Goal: Information Seeking & Learning: Learn about a topic

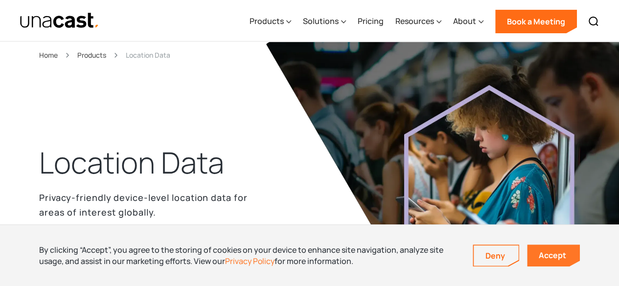
click at [561, 262] on link "Accept" at bounding box center [553, 256] width 53 height 22
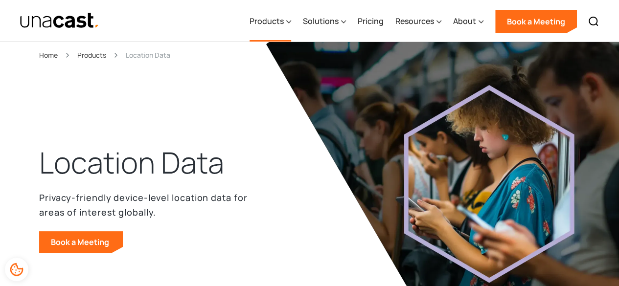
click at [284, 24] on div "Products" at bounding box center [267, 21] width 34 height 12
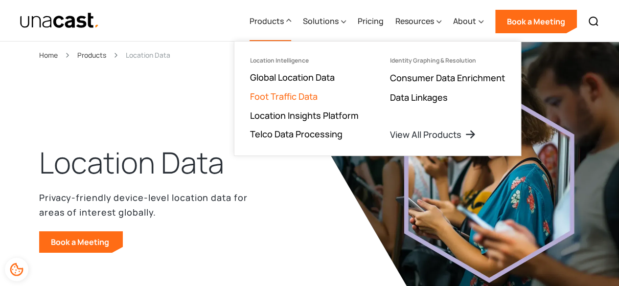
click at [267, 97] on link "Foot Traffic Data" at bounding box center [284, 97] width 68 height 12
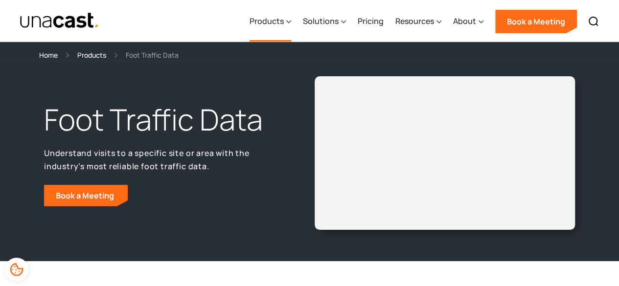
click at [269, 24] on div "Products" at bounding box center [267, 21] width 34 height 12
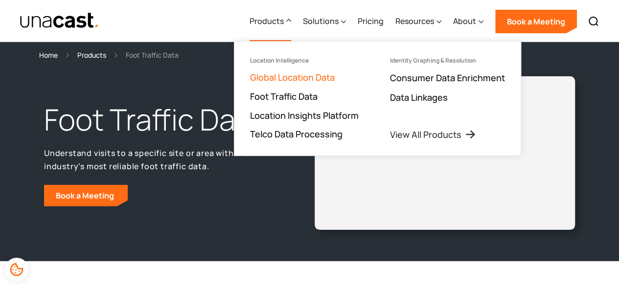
click at [278, 81] on link "Global Location Data" at bounding box center [292, 77] width 85 height 12
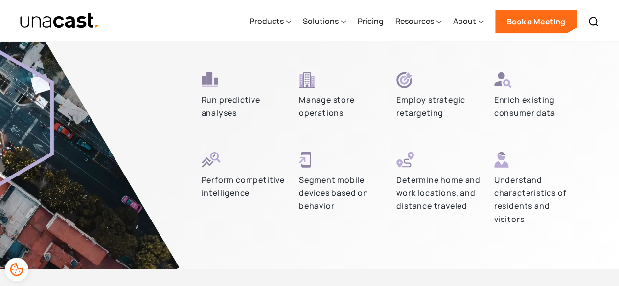
scroll to position [2644, 0]
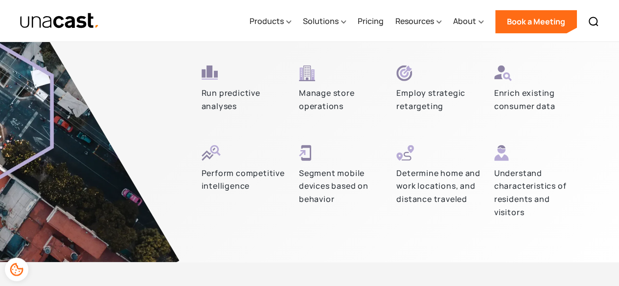
click at [211, 106] on p "Run predictive analyses" at bounding box center [245, 100] width 86 height 26
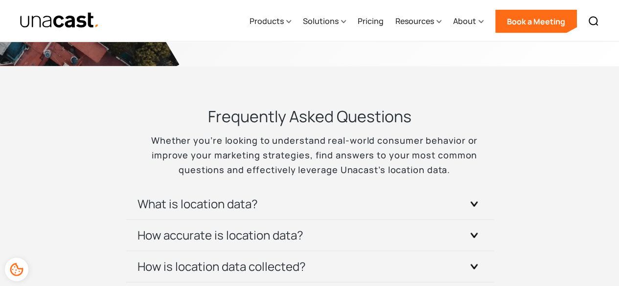
scroll to position [2938, 0]
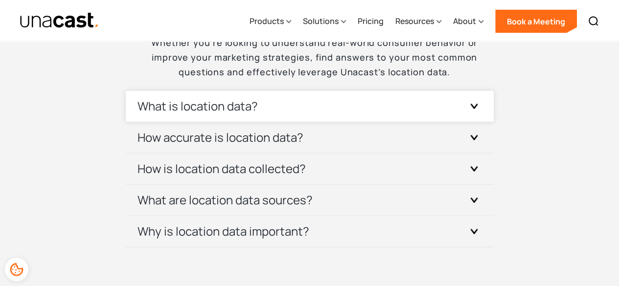
click at [212, 107] on h3 "What is location data?" at bounding box center [198, 106] width 120 height 16
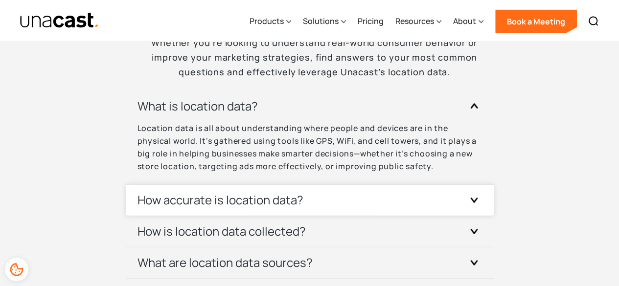
click at [198, 197] on h3 "How accurate is location data?" at bounding box center [221, 200] width 166 height 16
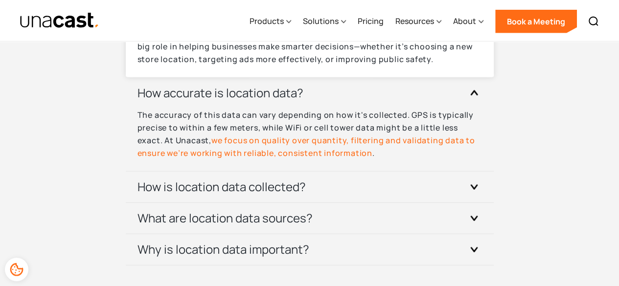
scroll to position [3085, 0]
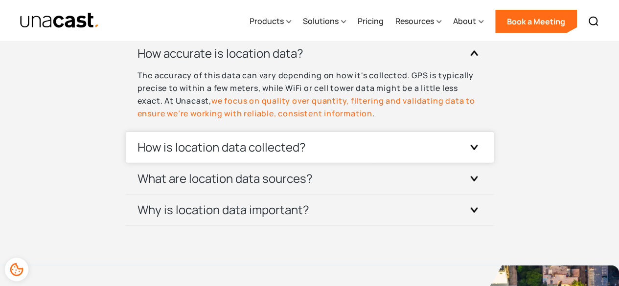
click at [226, 147] on h3 "How is location data collected?" at bounding box center [222, 148] width 168 height 16
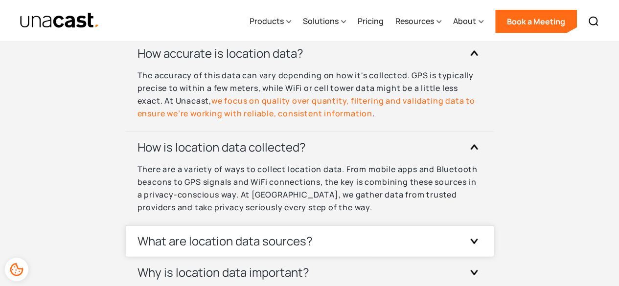
click at [226, 234] on h3 "What are location data sources?" at bounding box center [225, 242] width 175 height 16
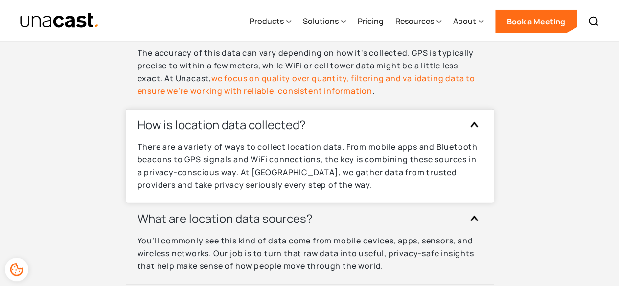
scroll to position [3183, 0]
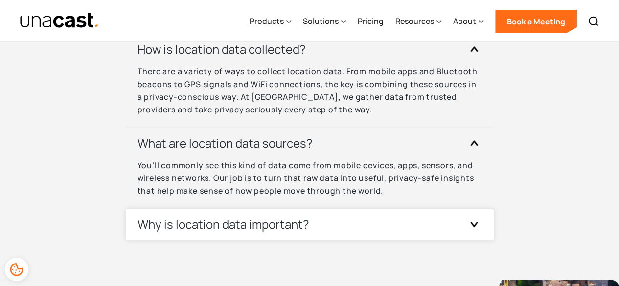
click at [237, 228] on h3 "Why is location data important?" at bounding box center [224, 225] width 172 height 16
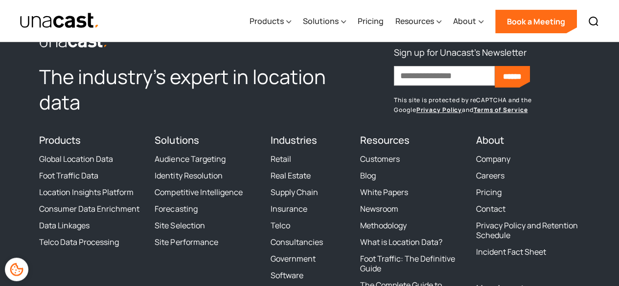
scroll to position [3868, 0]
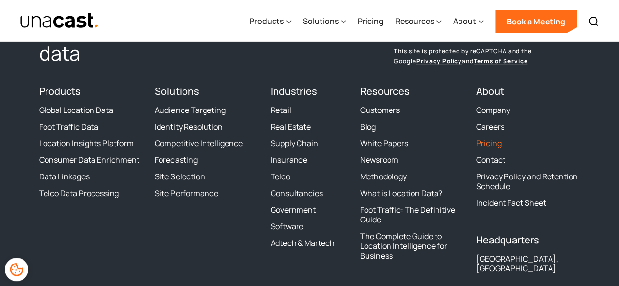
click at [485, 144] on link "Pricing" at bounding box center [488, 144] width 25 height 10
